Goal: Information Seeking & Learning: Learn about a topic

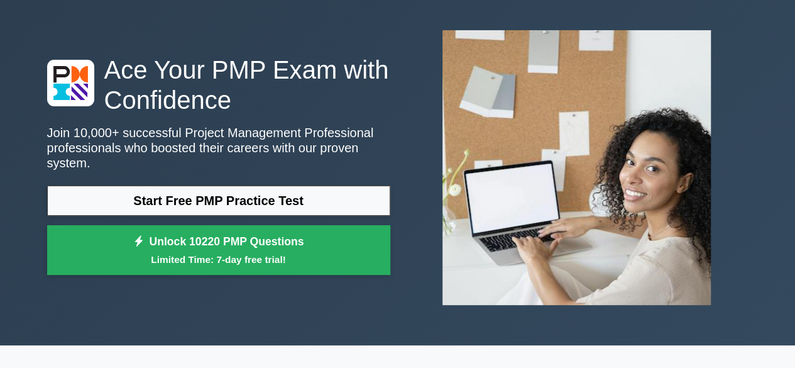
scroll to position [126, 0]
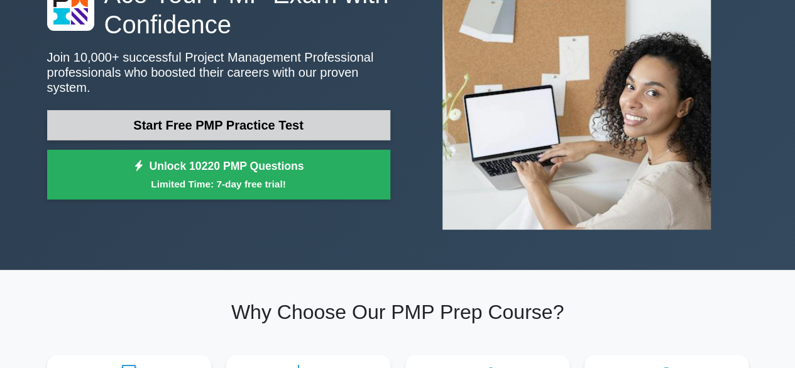
click at [258, 110] on link "Start Free PMP Practice Test" at bounding box center [218, 125] width 343 height 30
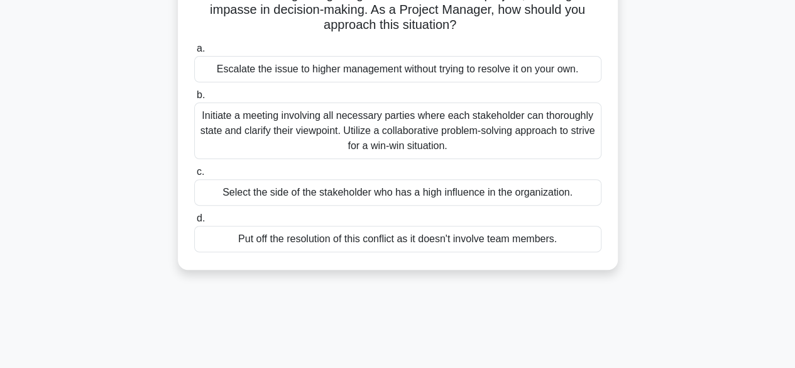
scroll to position [151, 0]
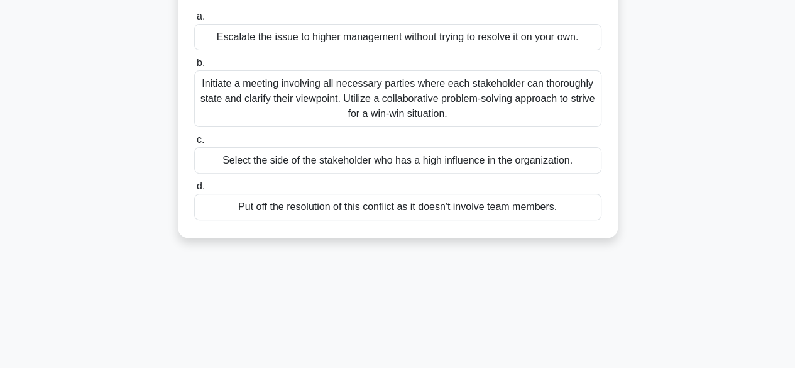
click at [300, 157] on div "Select the side of the stakeholder who has a high influence in the organization." at bounding box center [397, 160] width 407 height 26
click at [194, 144] on input "c. Select the side of the stakeholder who has a high influence in the organizat…" at bounding box center [194, 140] width 0 height 8
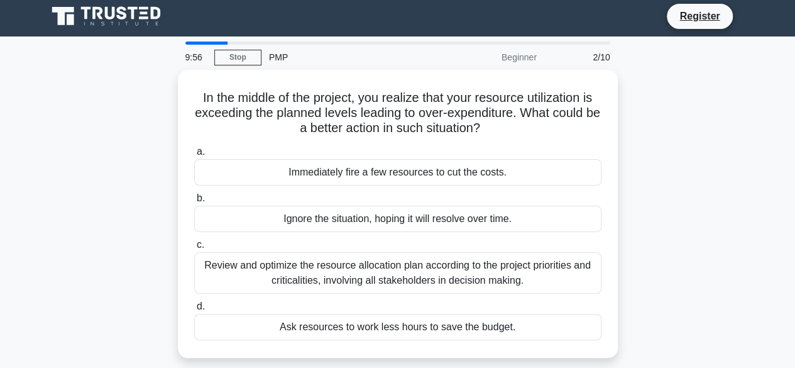
scroll to position [0, 0]
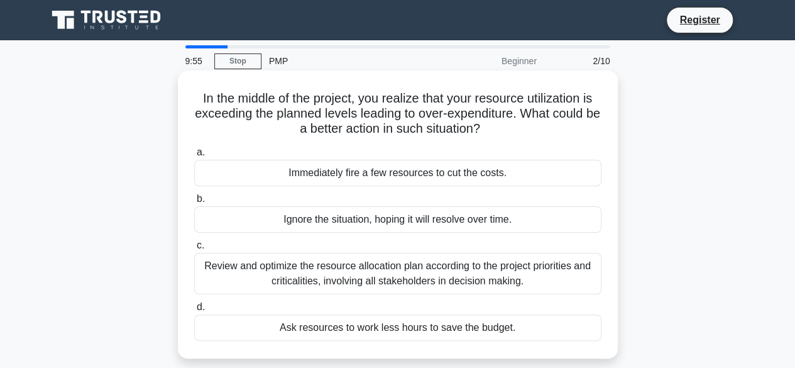
click at [361, 172] on div "Immediately fire a few resources to cut the costs." at bounding box center [397, 173] width 407 height 26
click at [194, 157] on input "a. Immediately fire a few resources to cut the costs." at bounding box center [194, 152] width 0 height 8
